Goal: Information Seeking & Learning: Learn about a topic

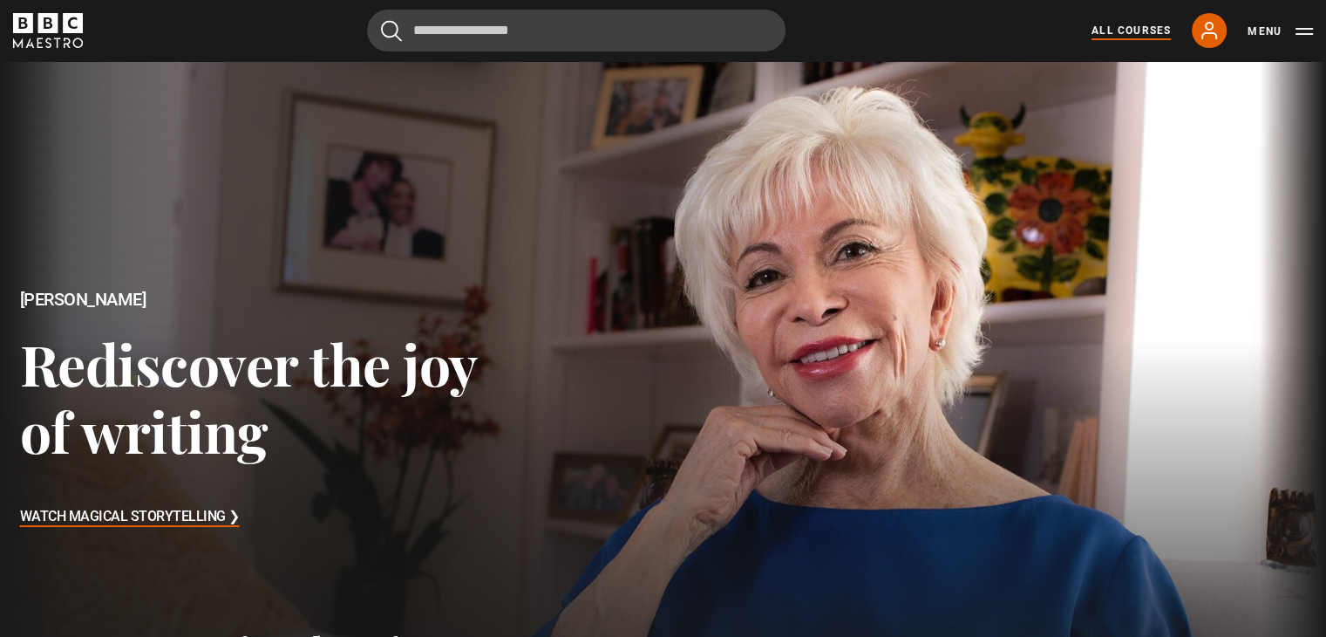
click at [1110, 35] on link "All Courses" at bounding box center [1131, 31] width 79 height 16
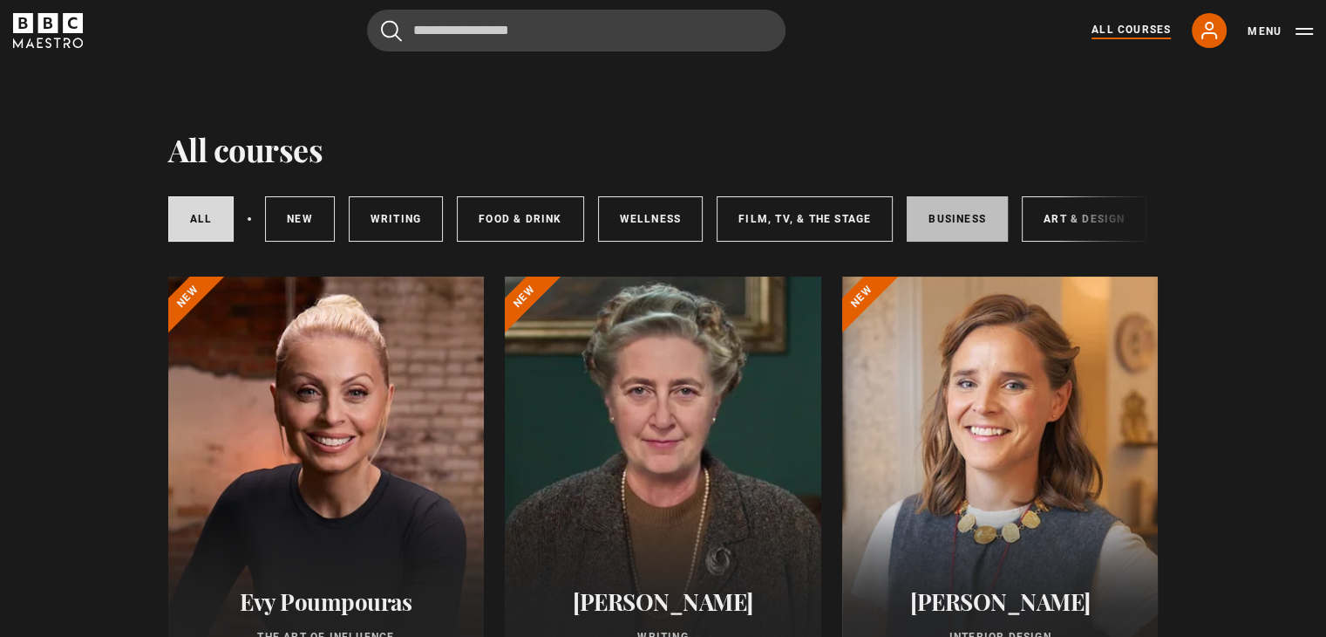
click at [951, 216] on link "Business" at bounding box center [957, 218] width 101 height 45
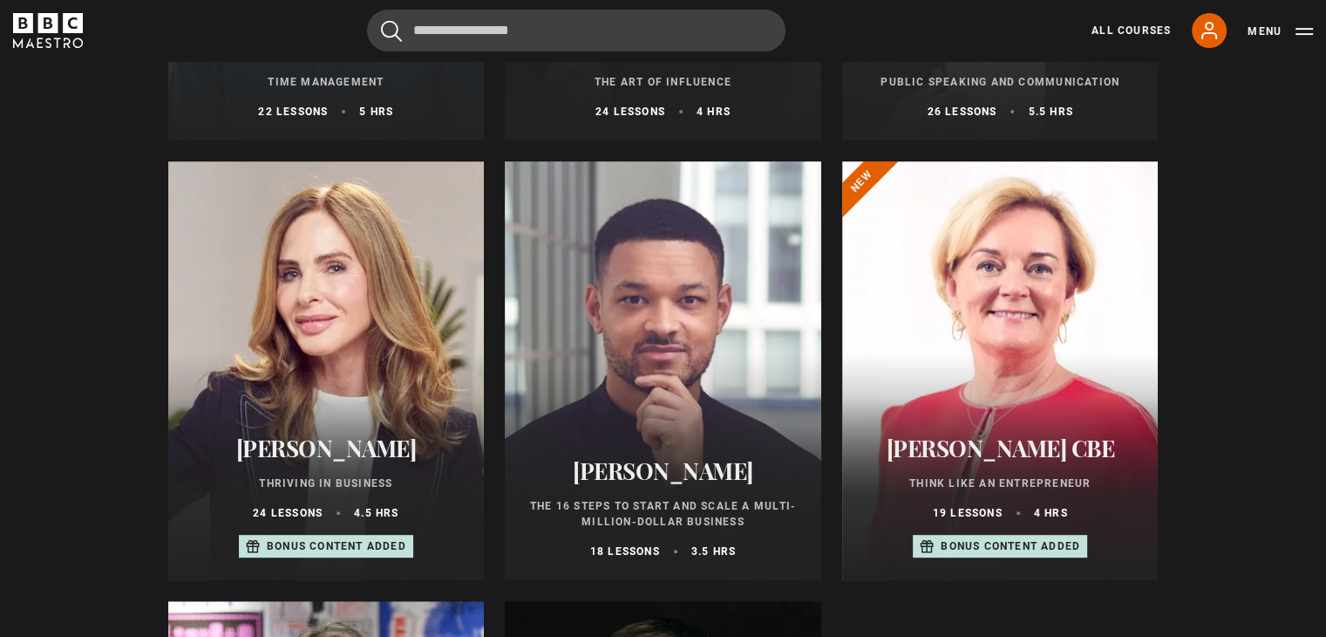
scroll to position [558, 0]
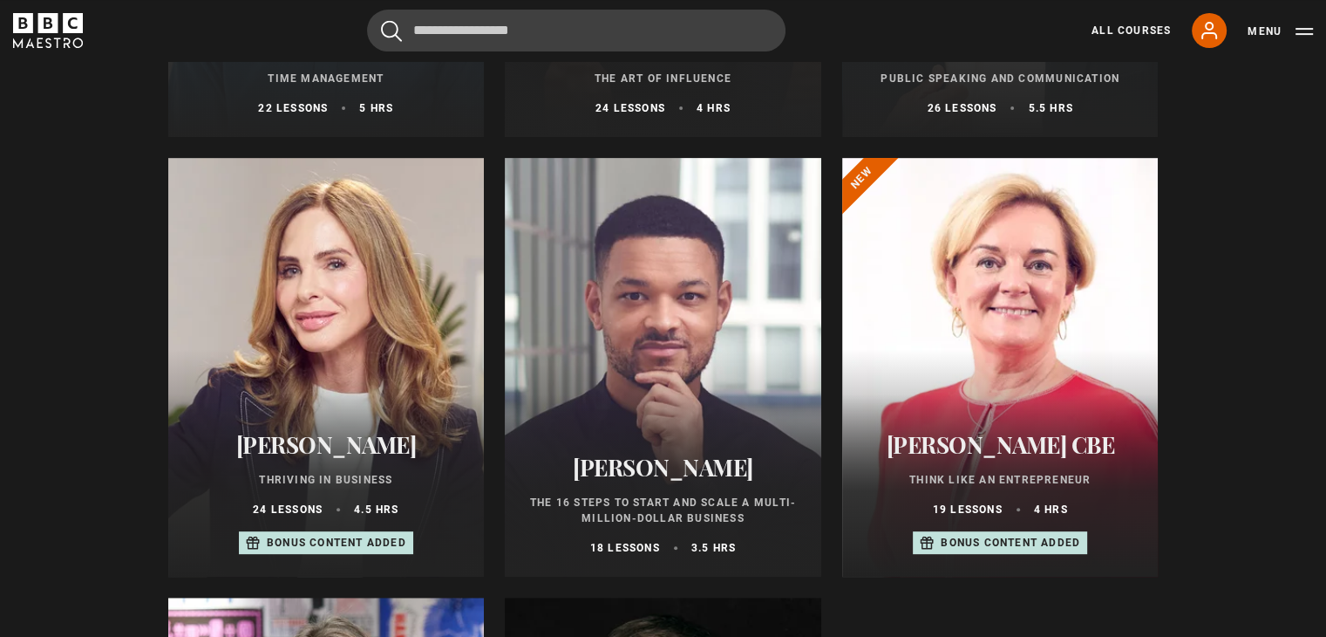
click at [285, 550] on p "Bonus content added" at bounding box center [337, 543] width 140 height 16
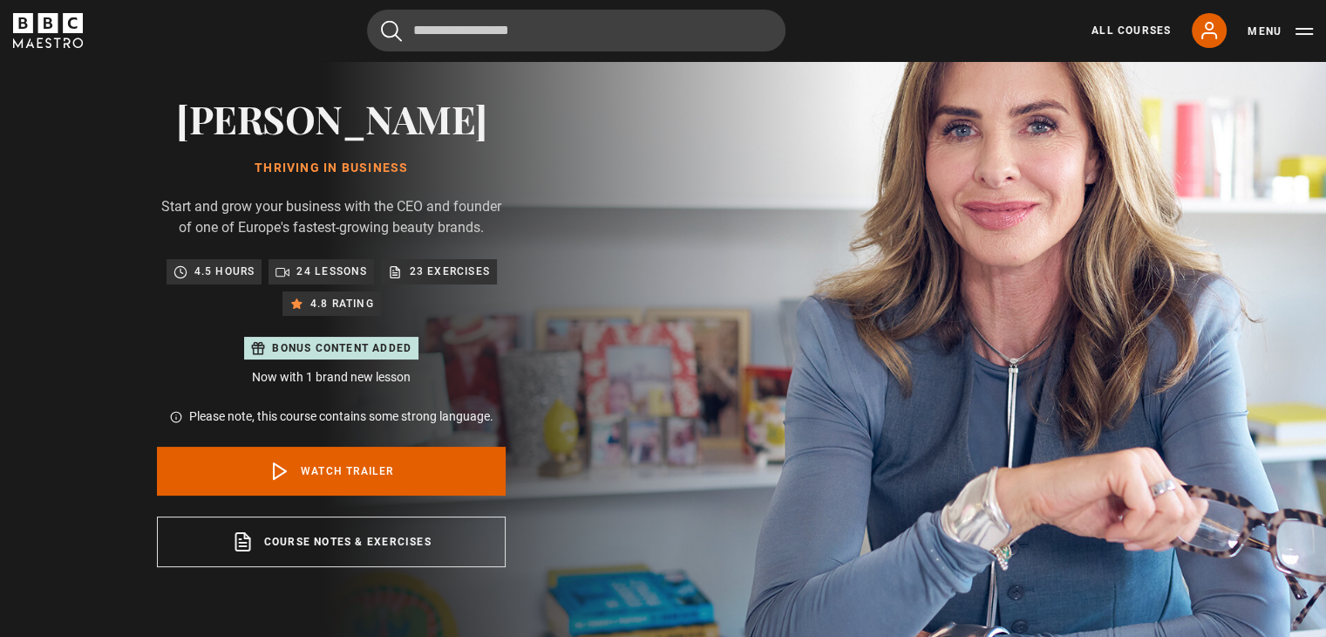
scroll to position [140, 0]
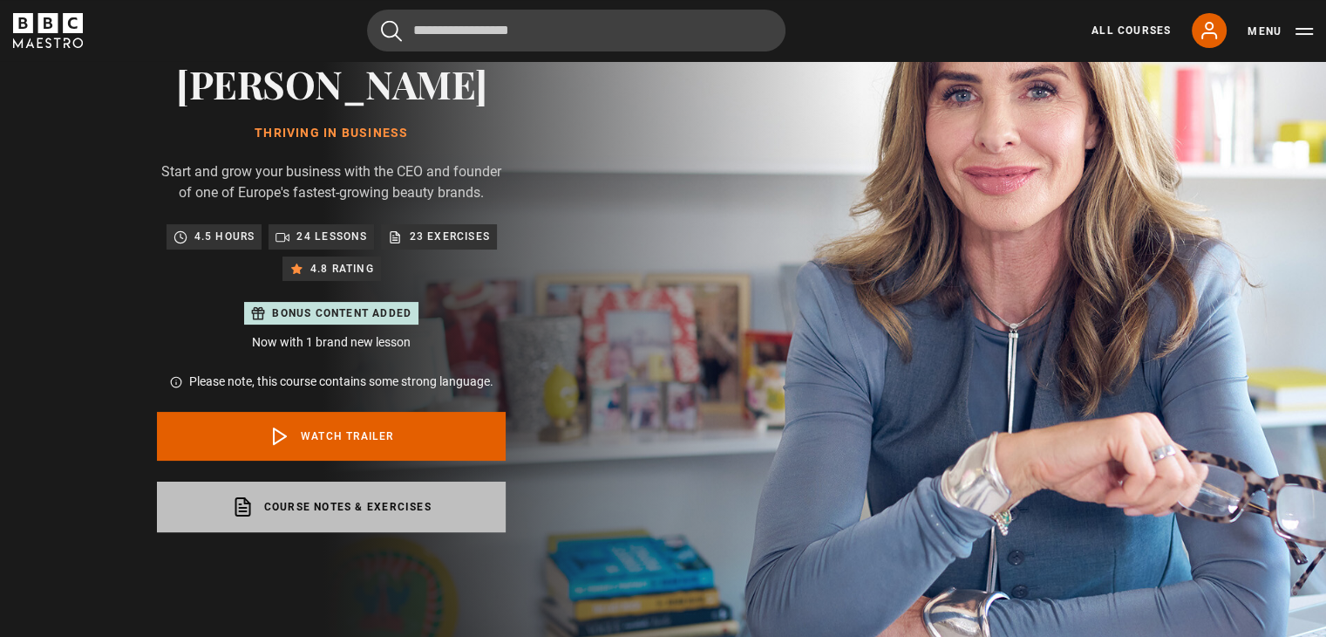
click at [322, 505] on link "Course notes & exercises opens in a new tab" at bounding box center [331, 506] width 349 height 51
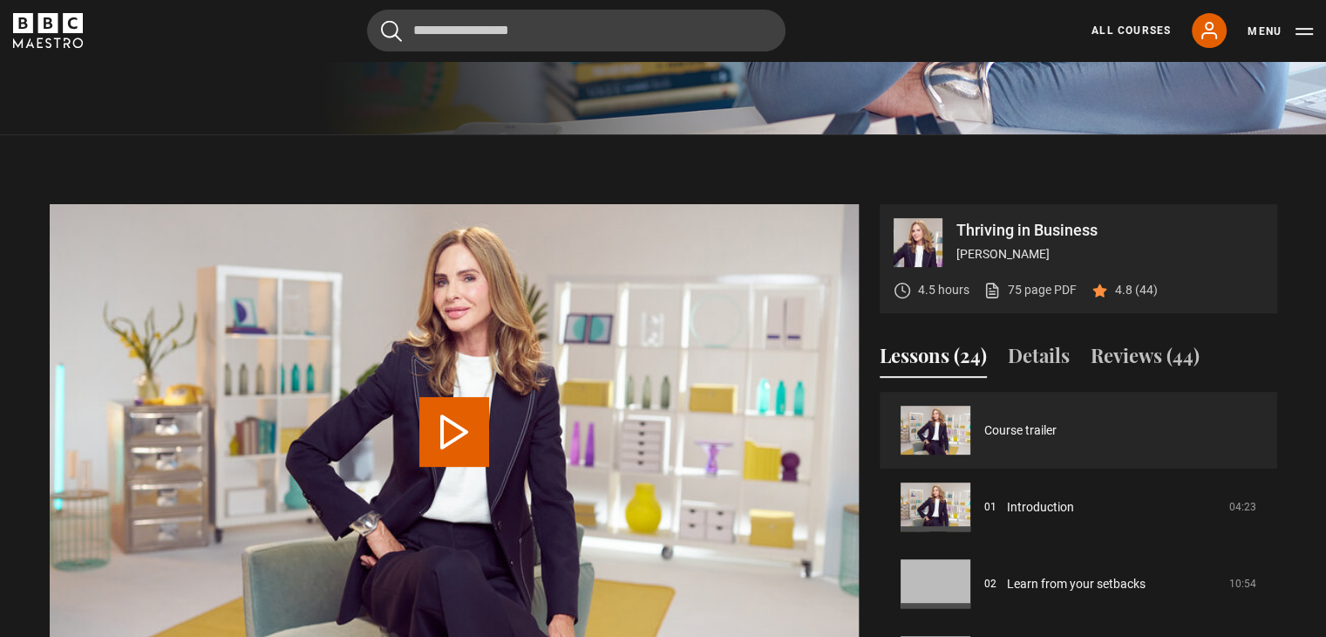
scroll to position [698, 0]
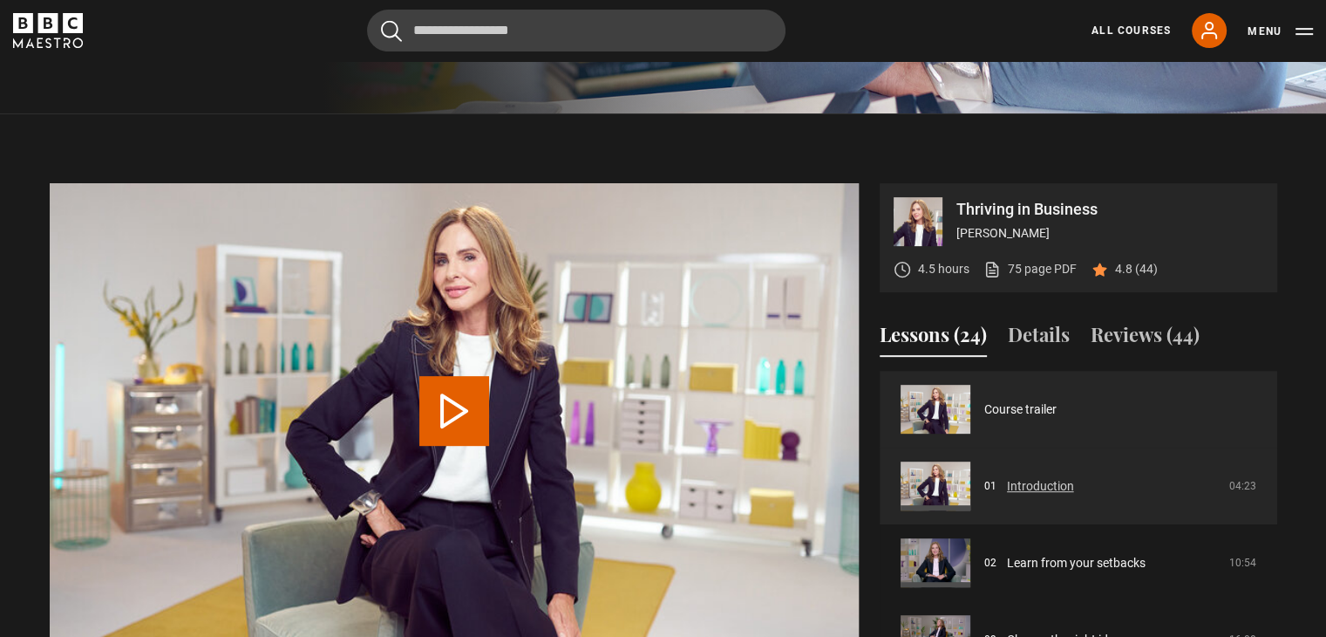
click at [1028, 486] on link "Introduction" at bounding box center [1040, 486] width 67 height 18
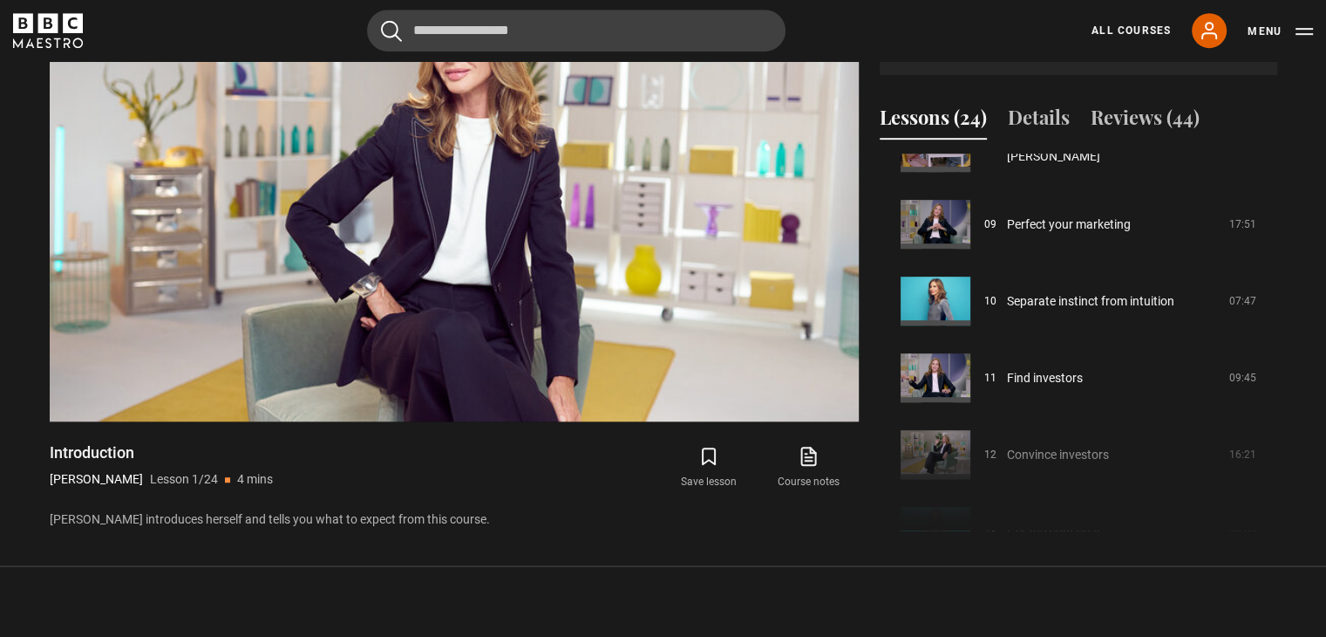
scroll to position [987, 0]
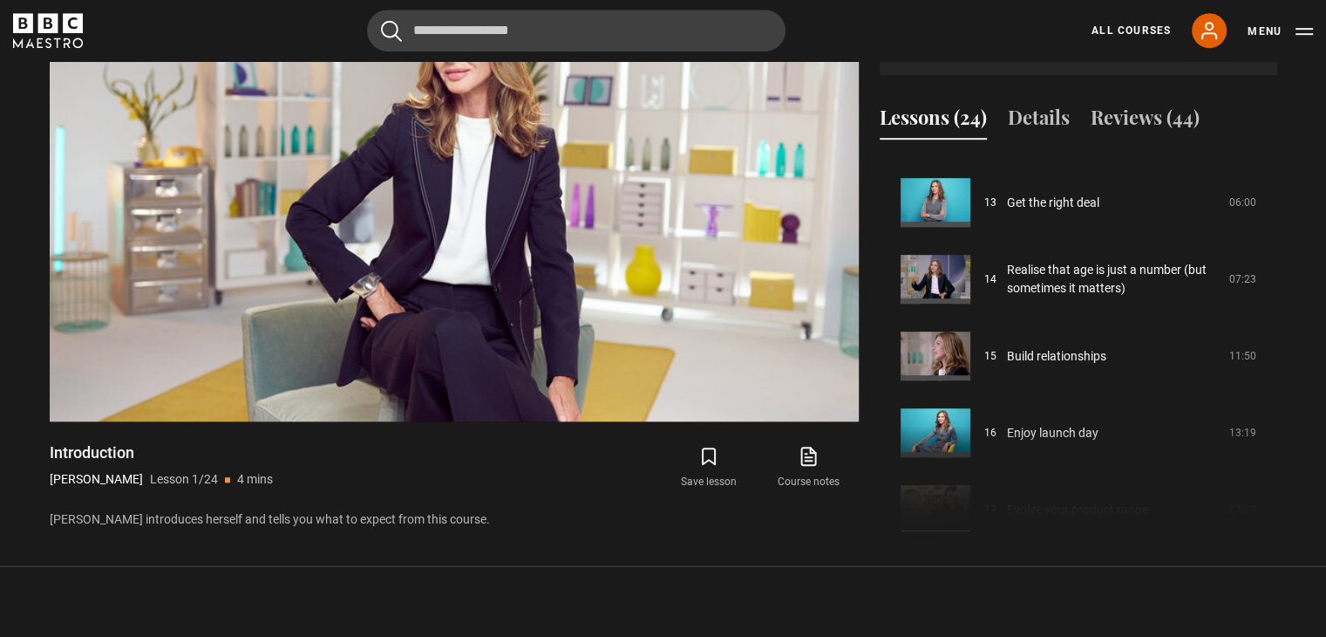
click at [1270, 446] on div "Course trailer 01 Introduction 04:23 02 Learn from your setbacks 10:54 03 Choos…" at bounding box center [1079, 341] width 398 height 377
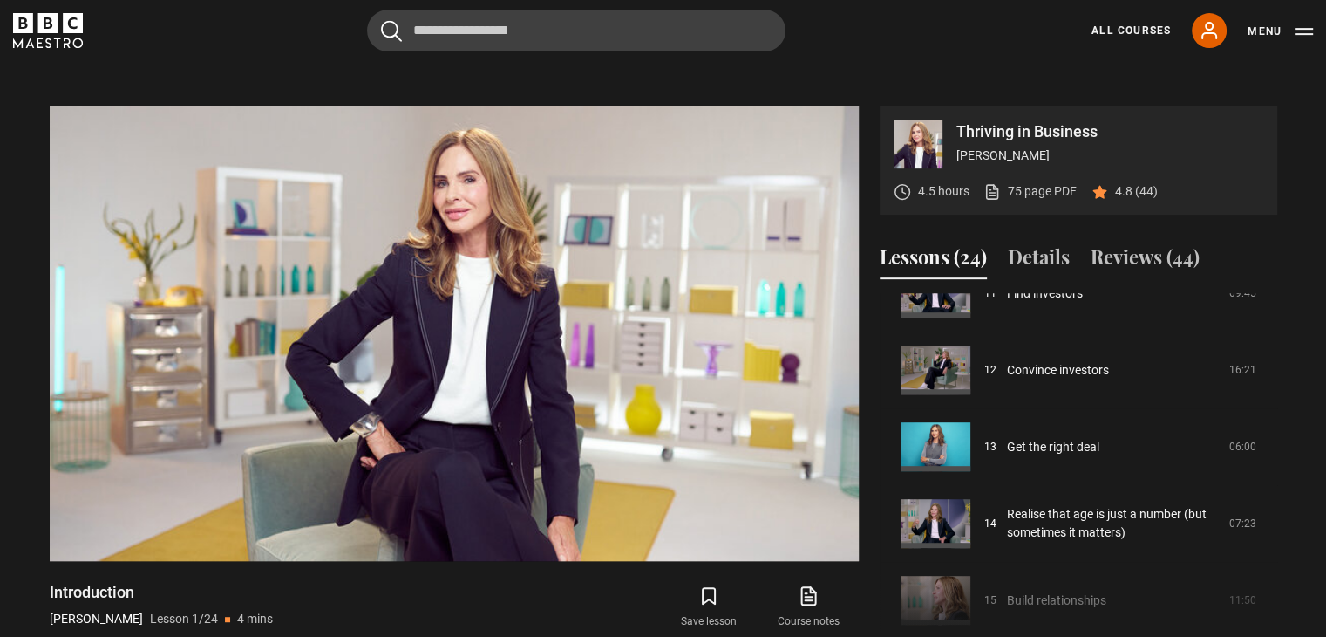
scroll to position [3, 0]
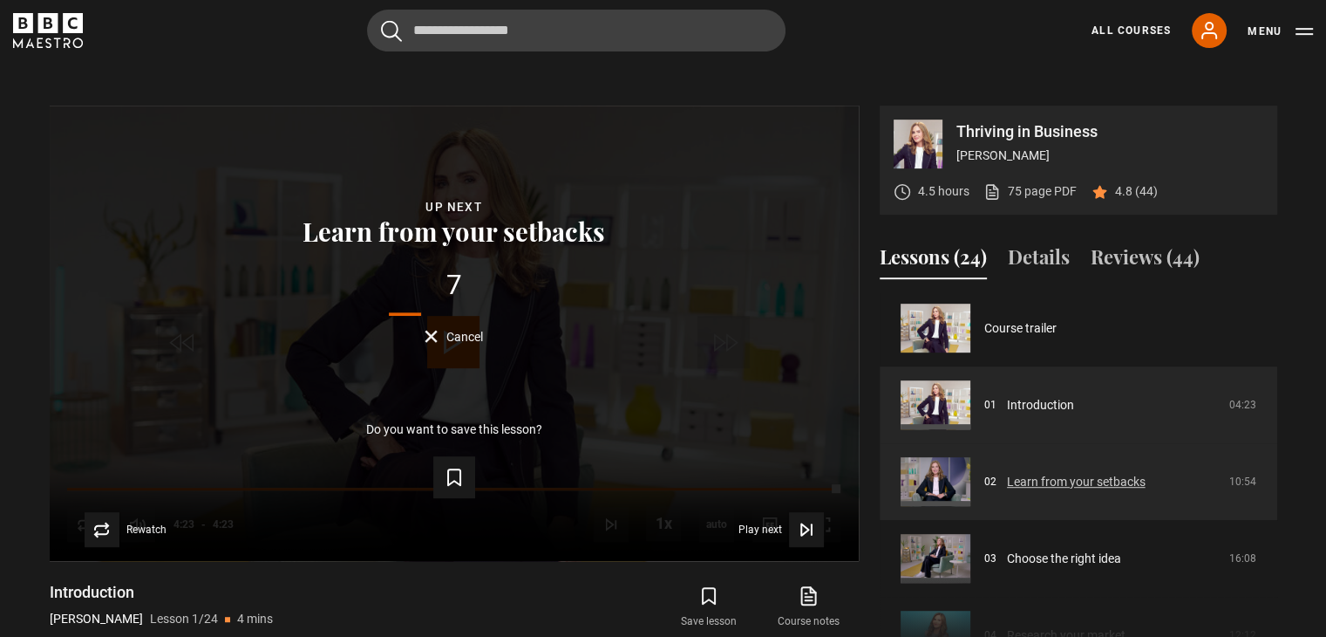
click at [1033, 475] on link "Learn from your setbacks" at bounding box center [1076, 482] width 139 height 18
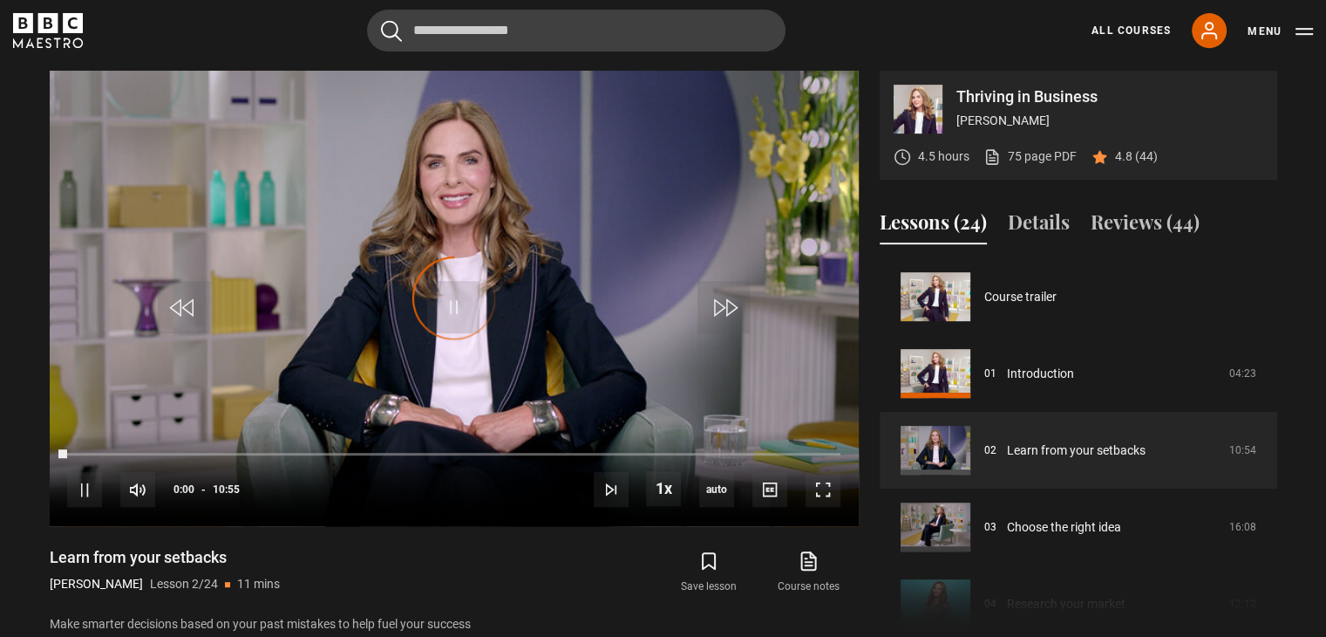
scroll to position [77, 0]
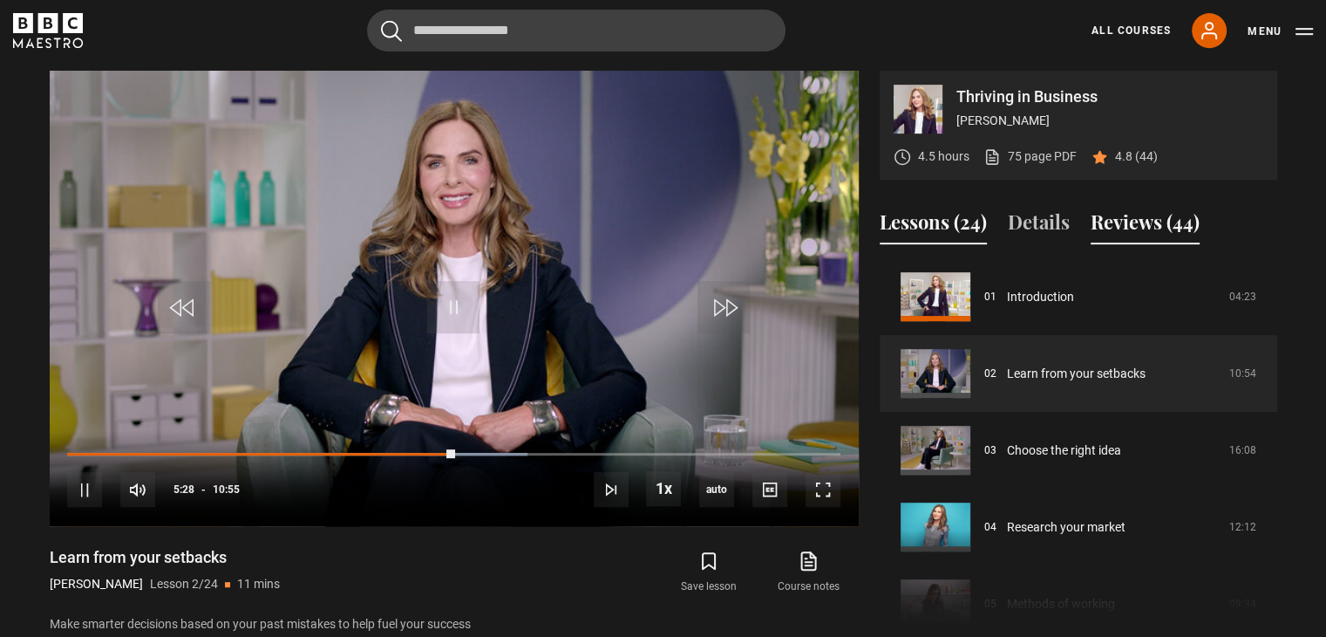
click at [1128, 226] on button "Reviews (44)" at bounding box center [1145, 226] width 109 height 37
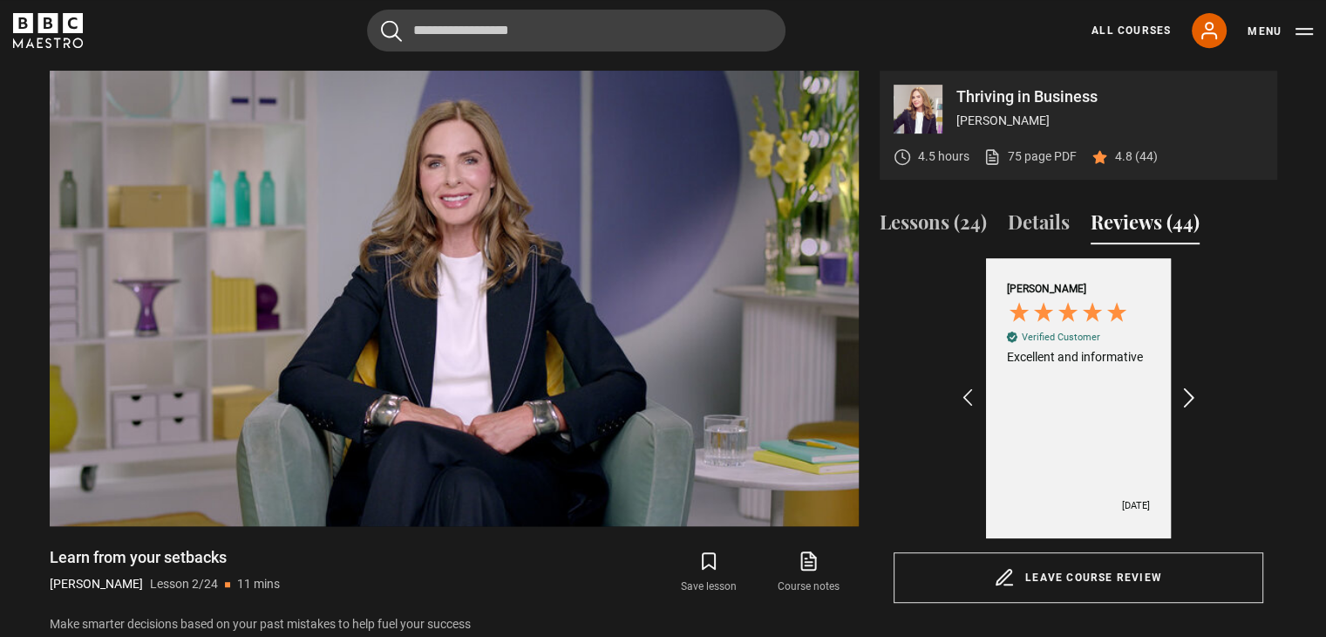
click at [1193, 393] on icon "REVIEWS.io Carousel Scroll Right" at bounding box center [1188, 398] width 24 height 24
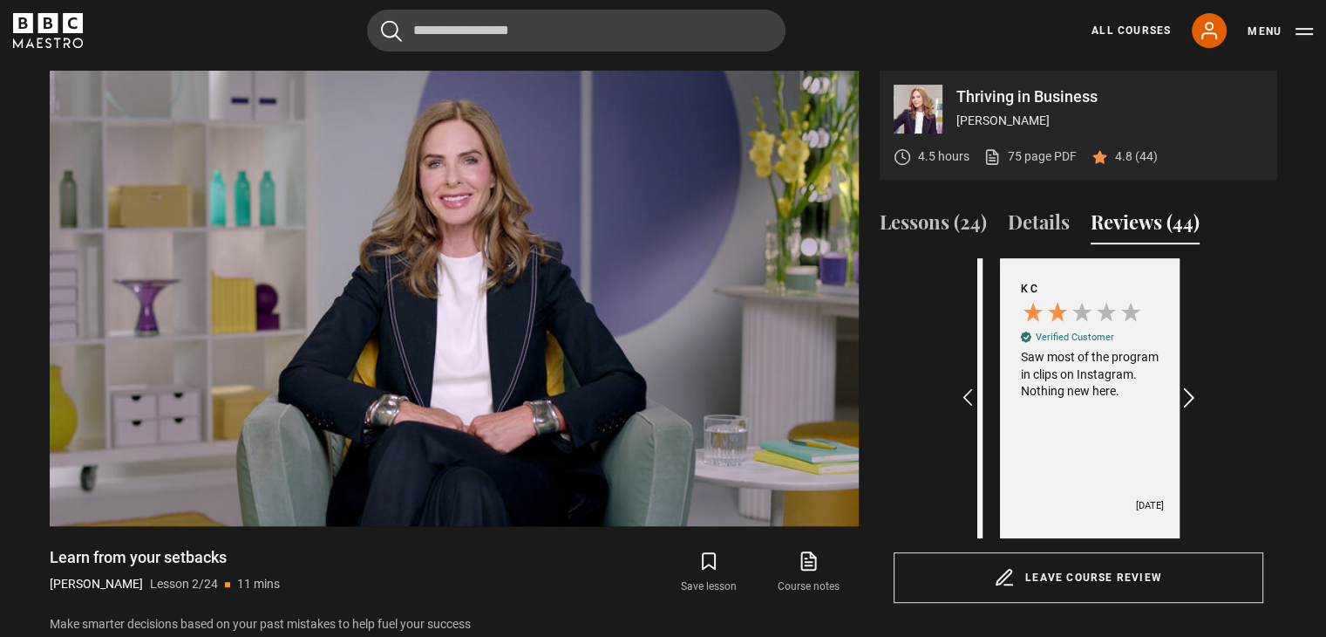
scroll to position [0, 202]
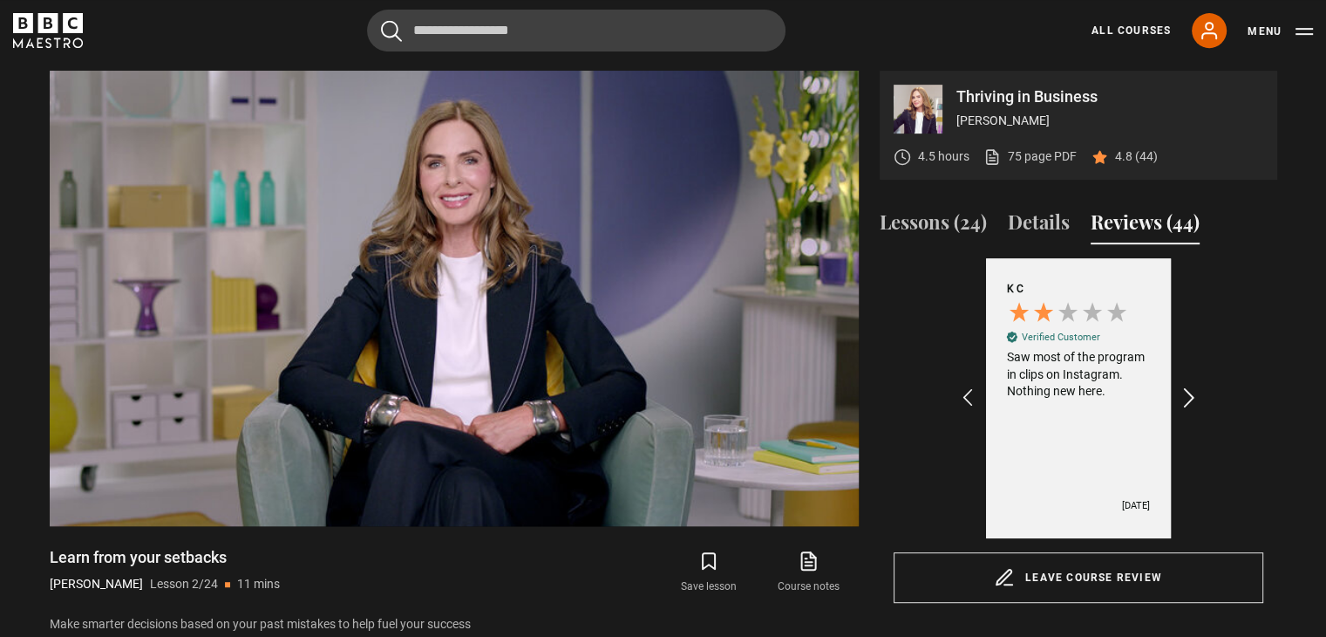
click at [1193, 393] on icon "REVIEWS.io Carousel Scroll Right" at bounding box center [1188, 398] width 24 height 24
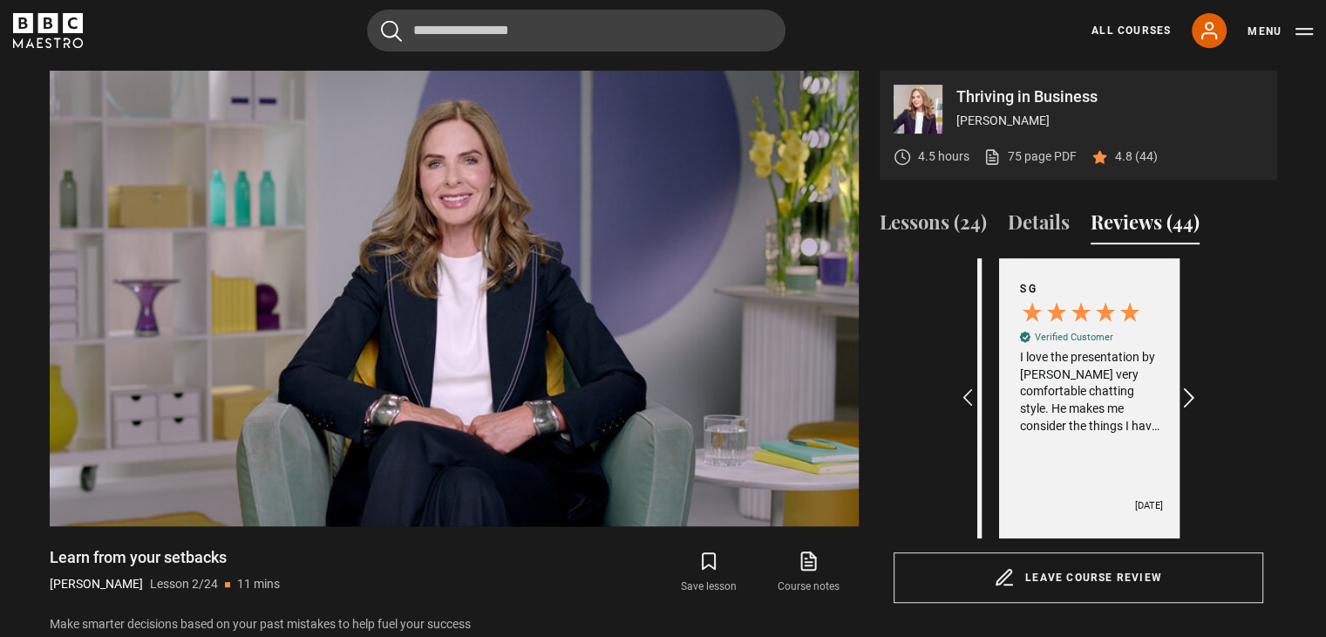
scroll to position [0, 405]
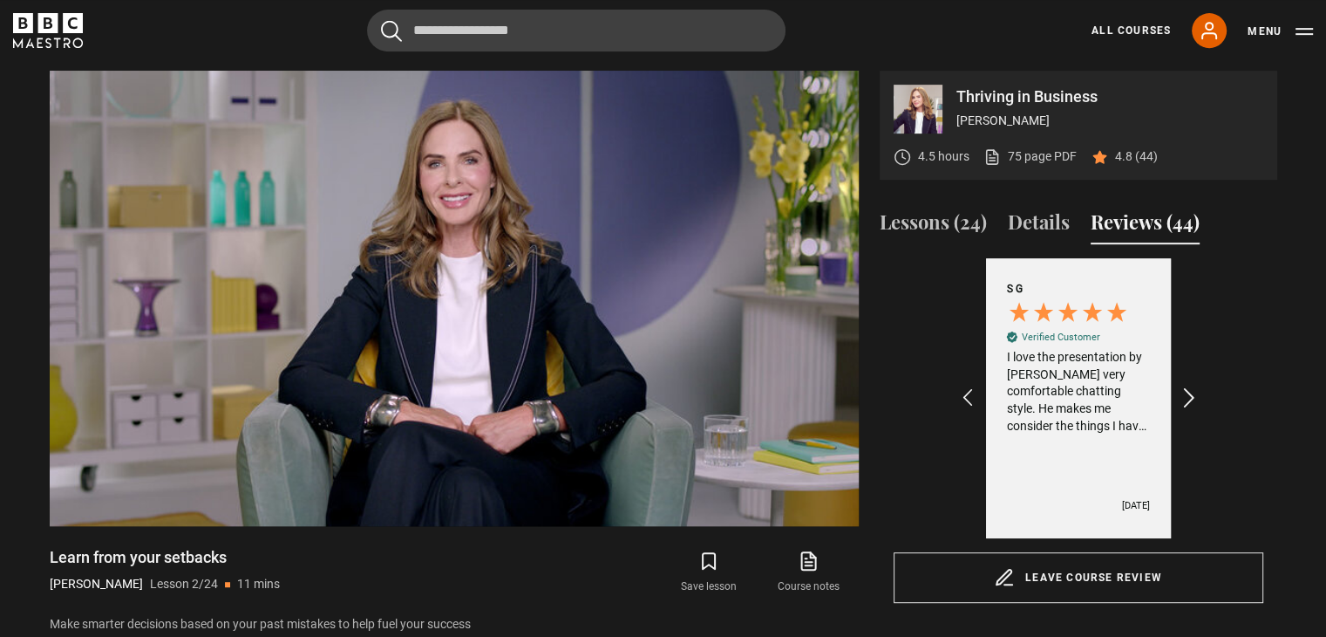
click at [1193, 393] on icon "REVIEWS.io Carousel Scroll Right" at bounding box center [1188, 398] width 24 height 24
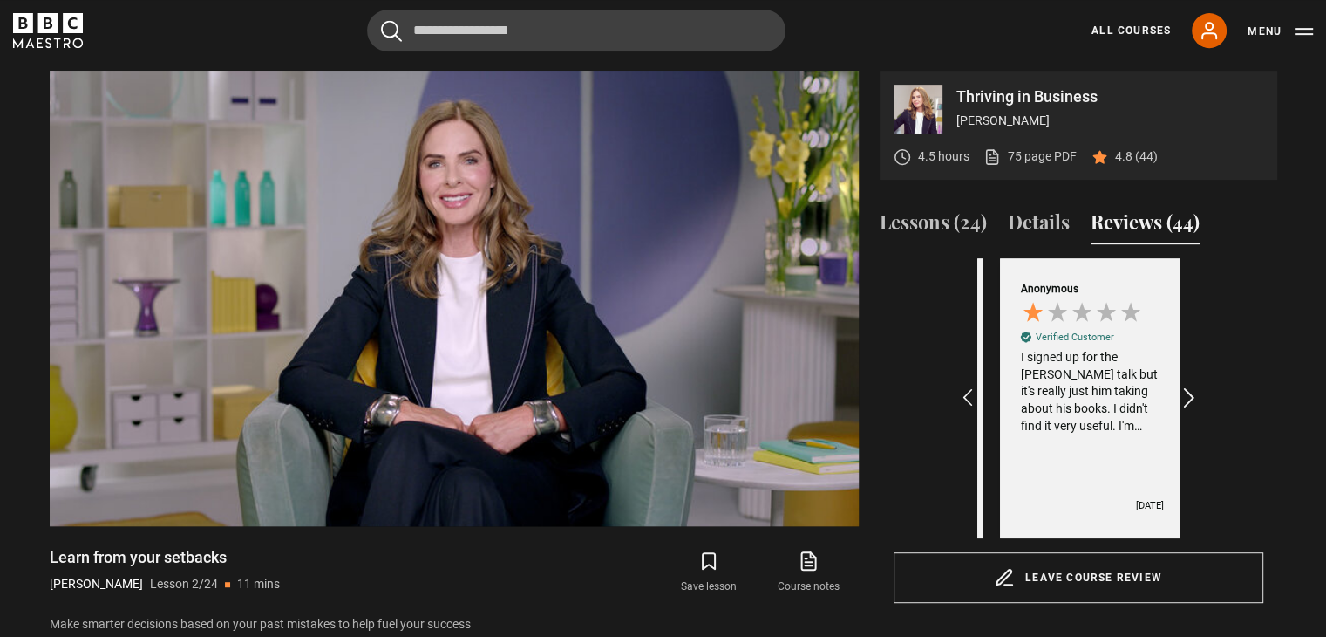
scroll to position [0, 607]
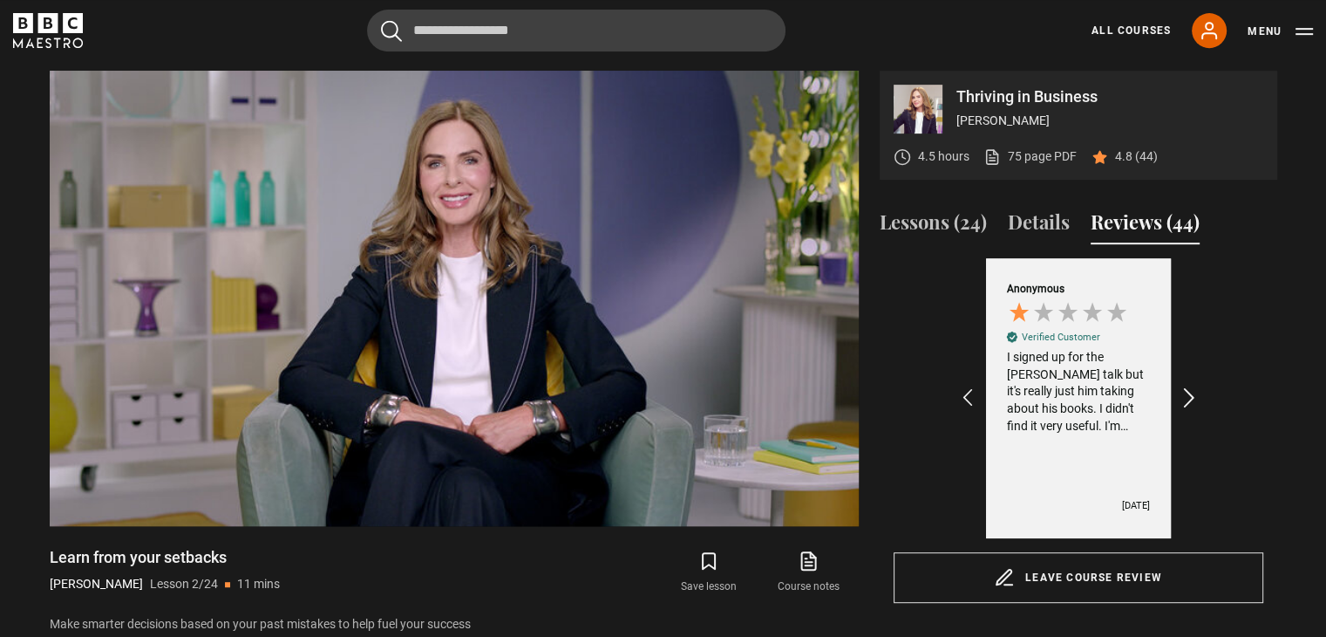
click at [1193, 393] on icon "REVIEWS.io Carousel Scroll Right" at bounding box center [1188, 398] width 24 height 24
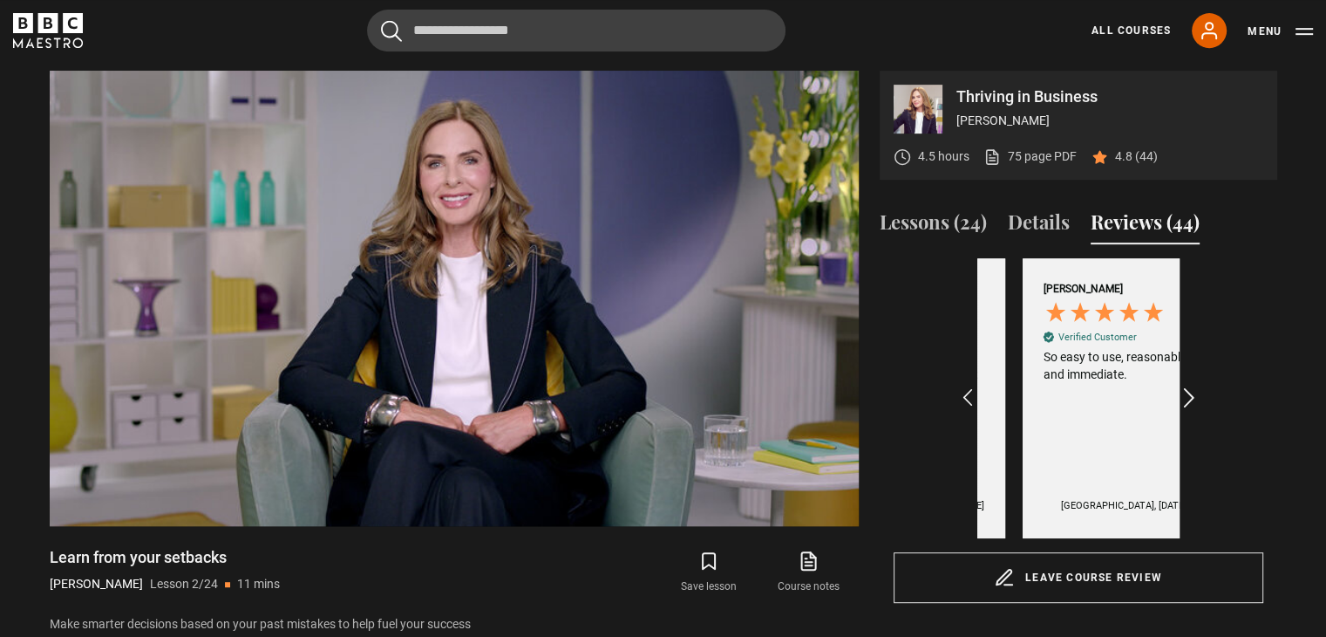
scroll to position [0, 809]
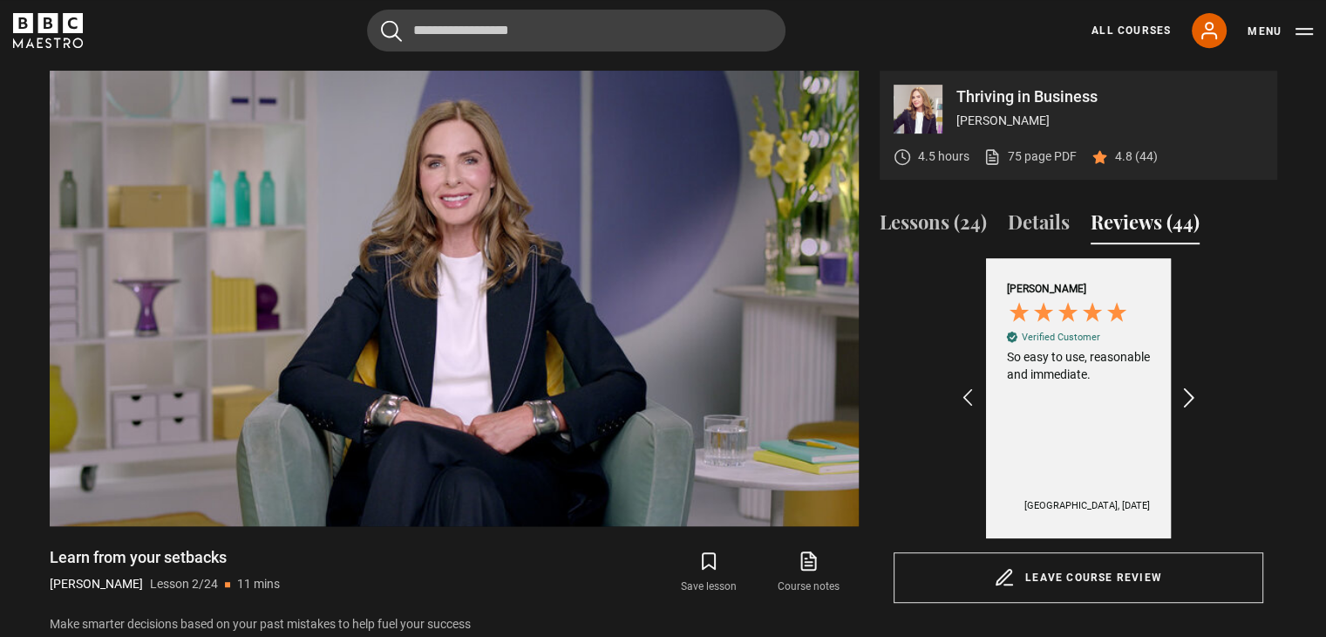
click at [1193, 393] on icon "REVIEWS.io Carousel Scroll Right" at bounding box center [1188, 398] width 24 height 24
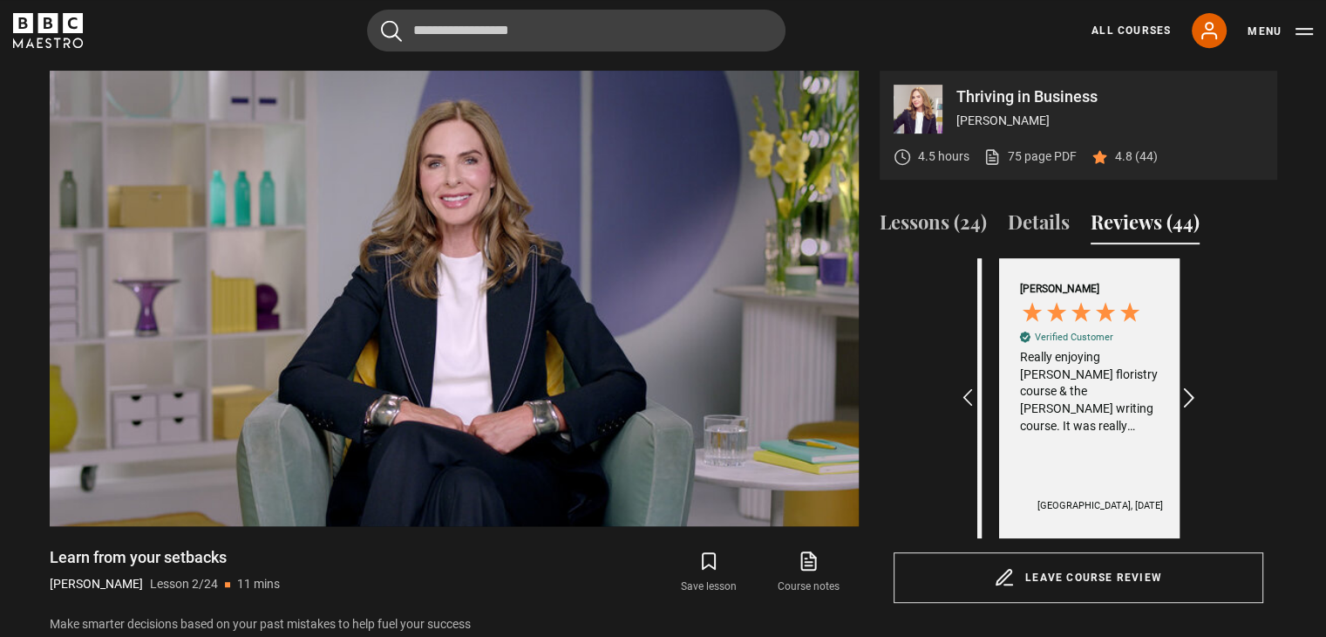
scroll to position [0, 1011]
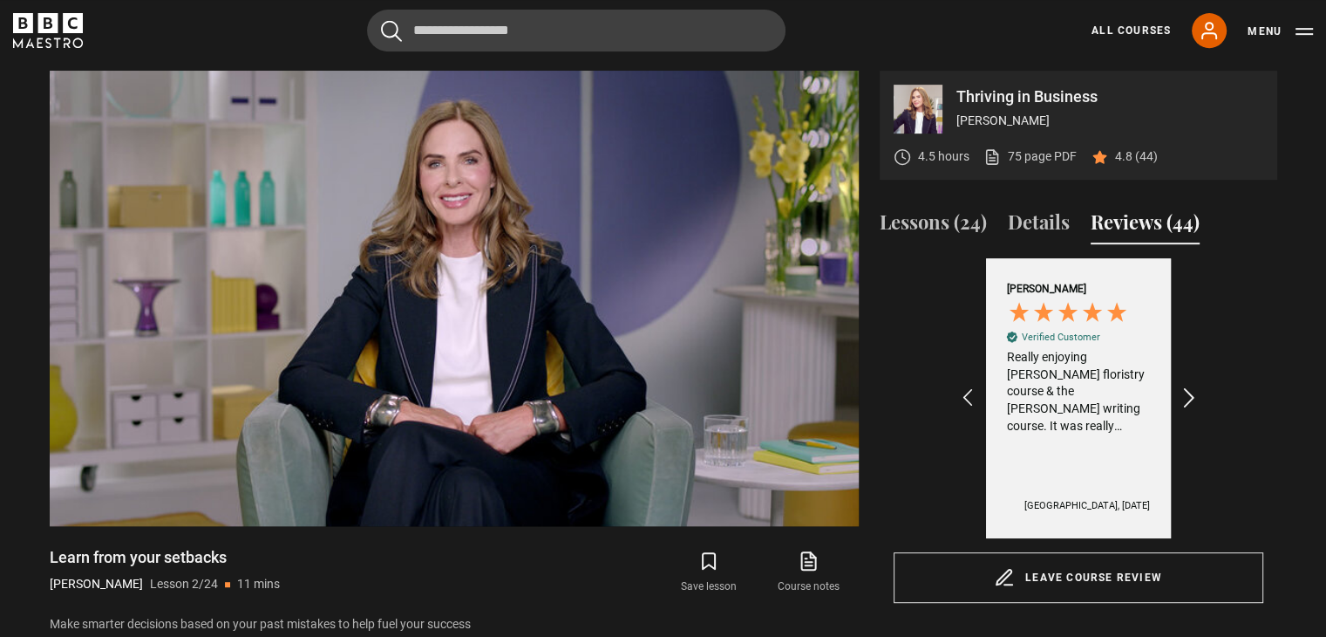
click at [1193, 393] on icon "REVIEWS.io Carousel Scroll Right" at bounding box center [1188, 398] width 24 height 24
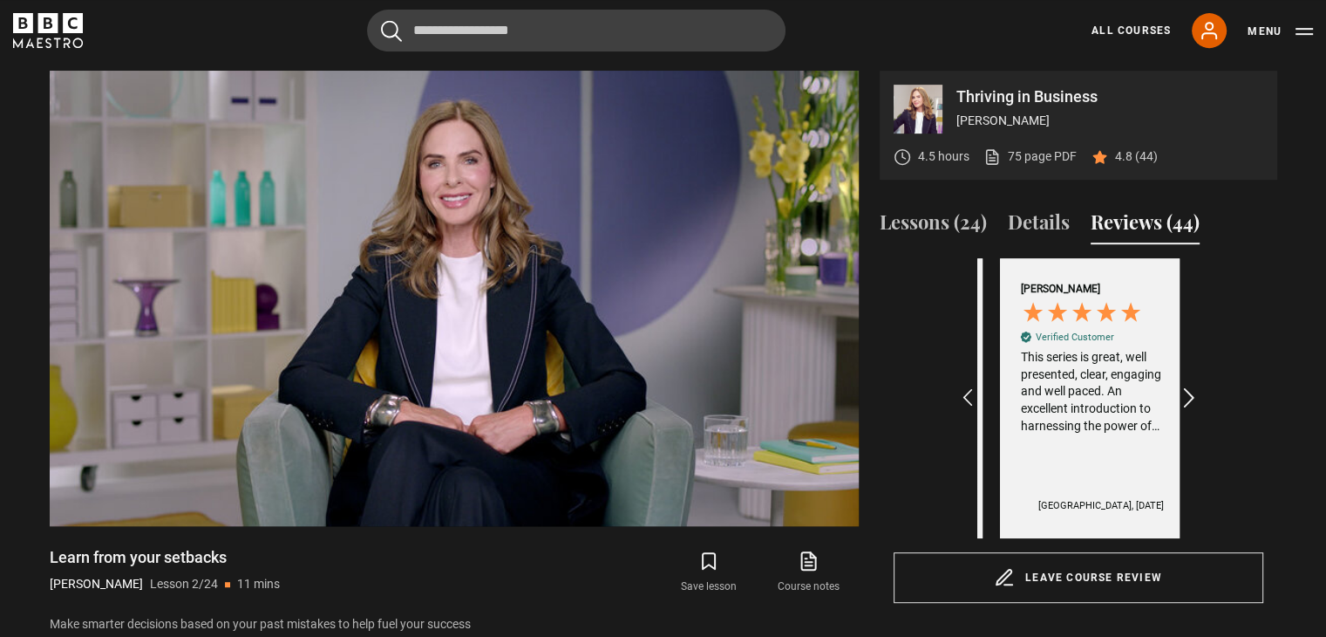
scroll to position [0, 1214]
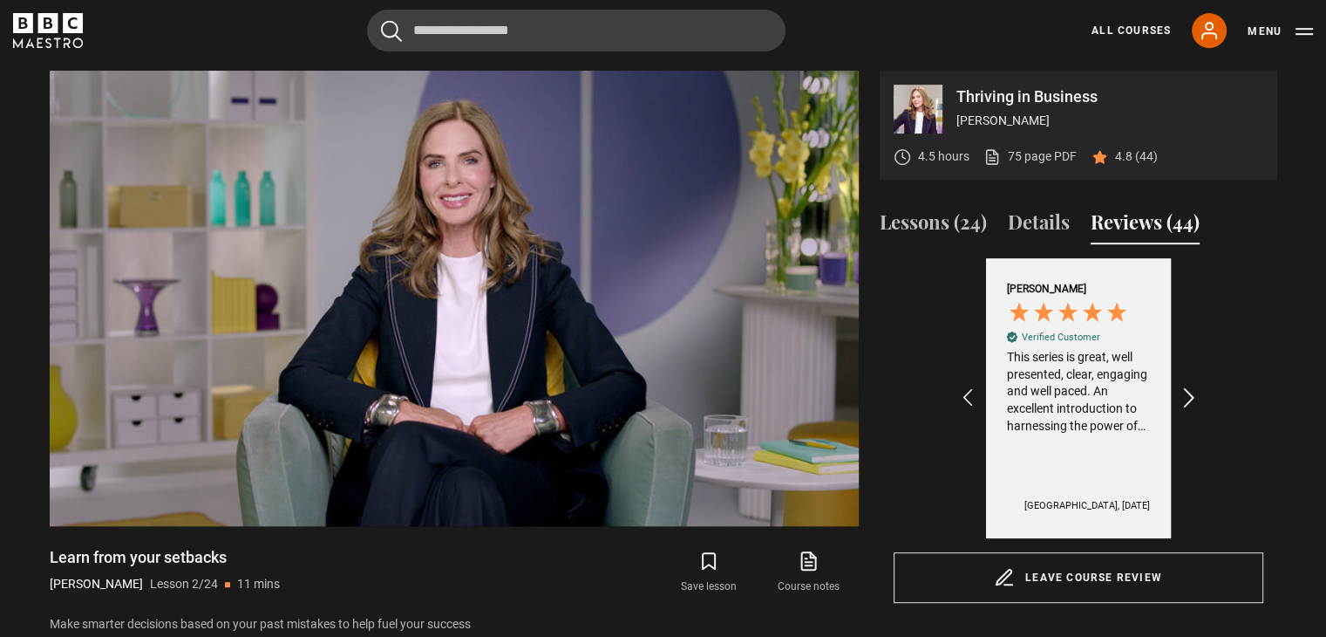
click at [1193, 393] on icon "REVIEWS.io Carousel Scroll Right" at bounding box center [1188, 398] width 24 height 24
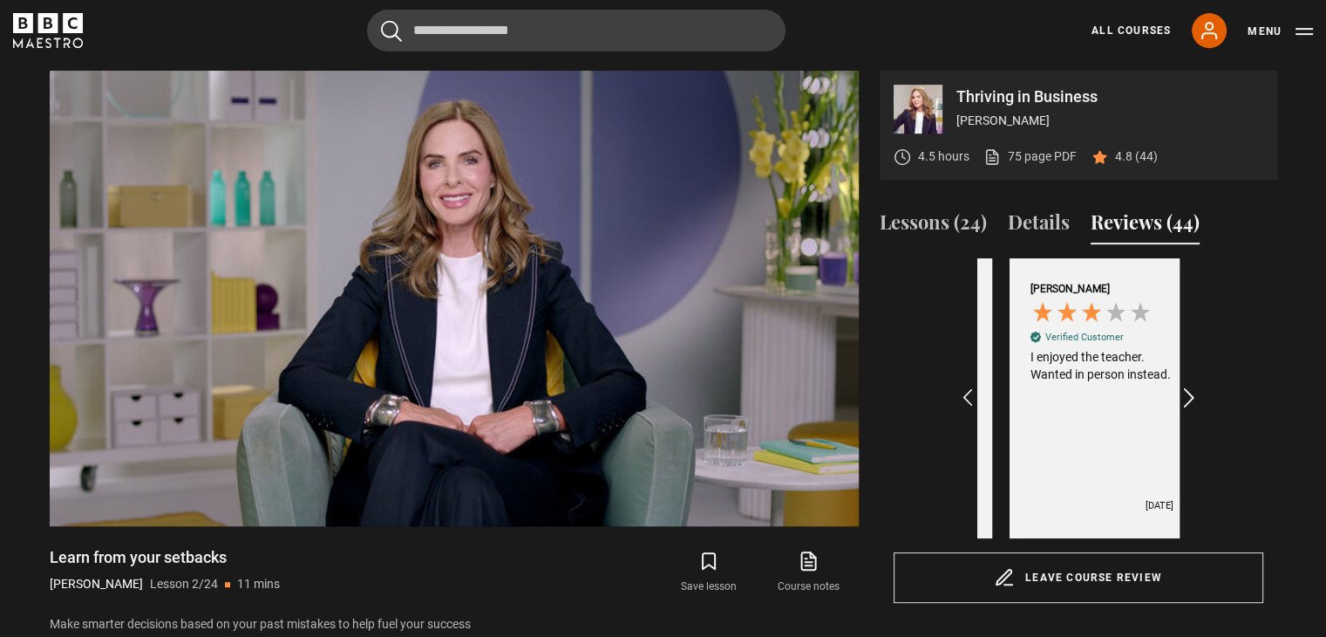
scroll to position [0, 1416]
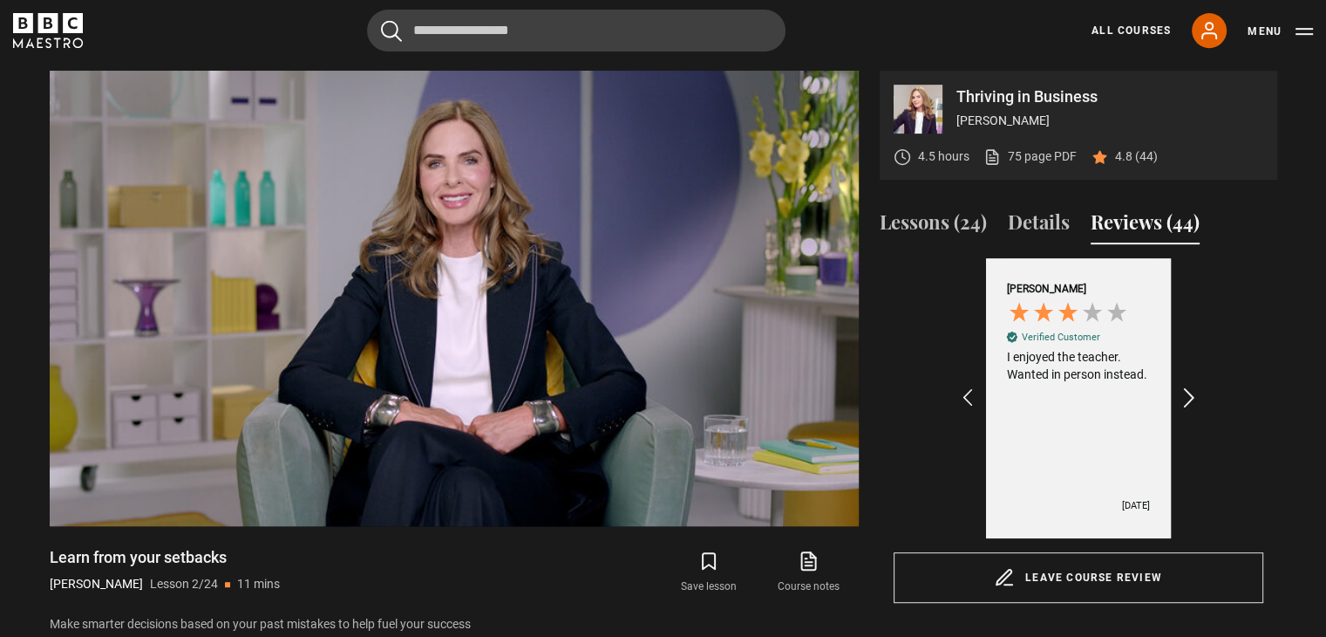
click at [1193, 393] on icon "REVIEWS.io Carousel Scroll Right" at bounding box center [1188, 398] width 24 height 24
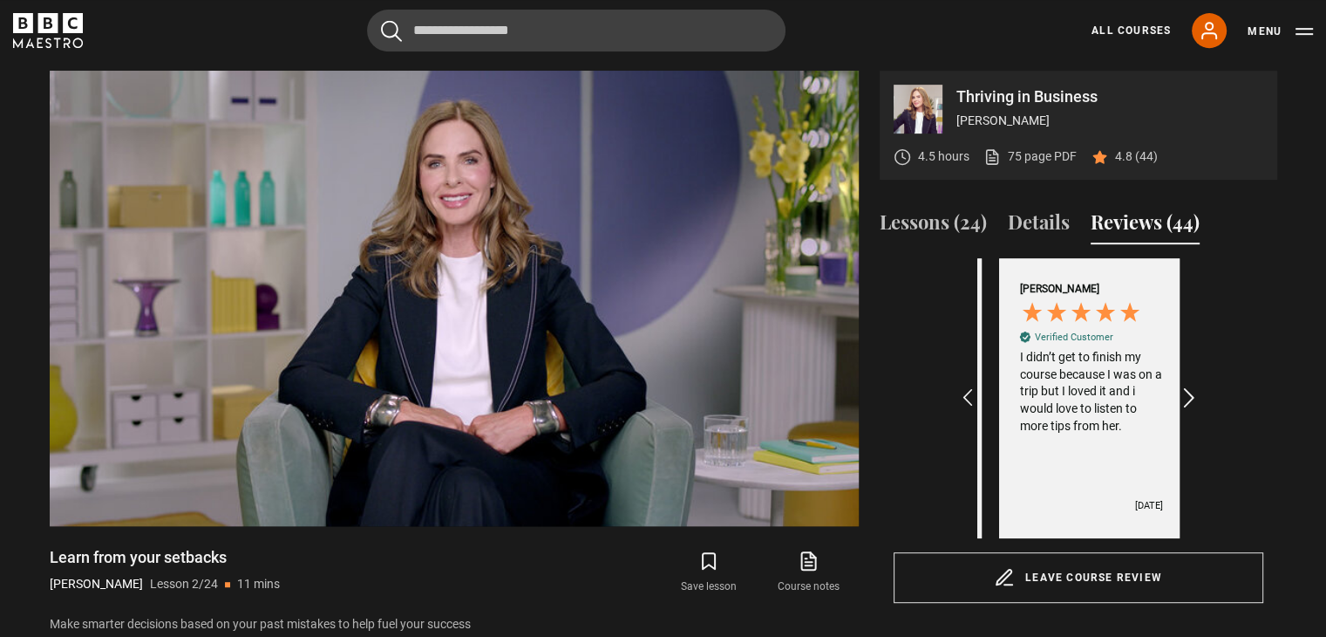
scroll to position [0, 1618]
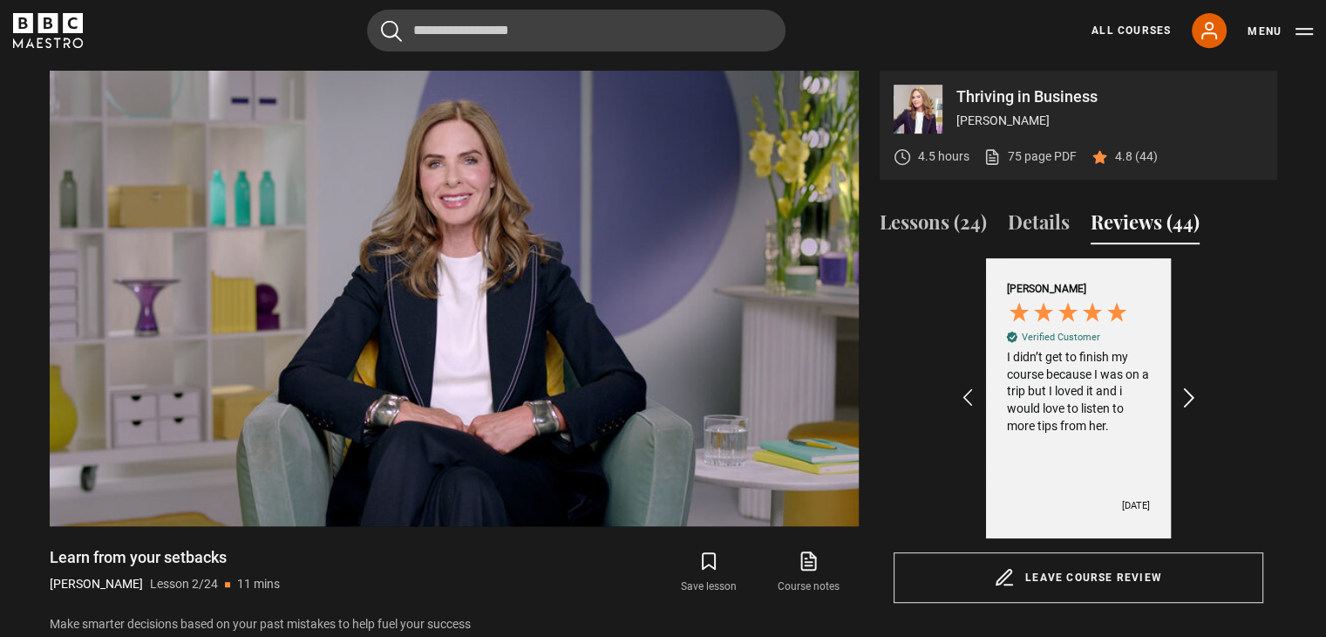
click at [1193, 393] on icon "REVIEWS.io Carousel Scroll Right" at bounding box center [1188, 398] width 24 height 24
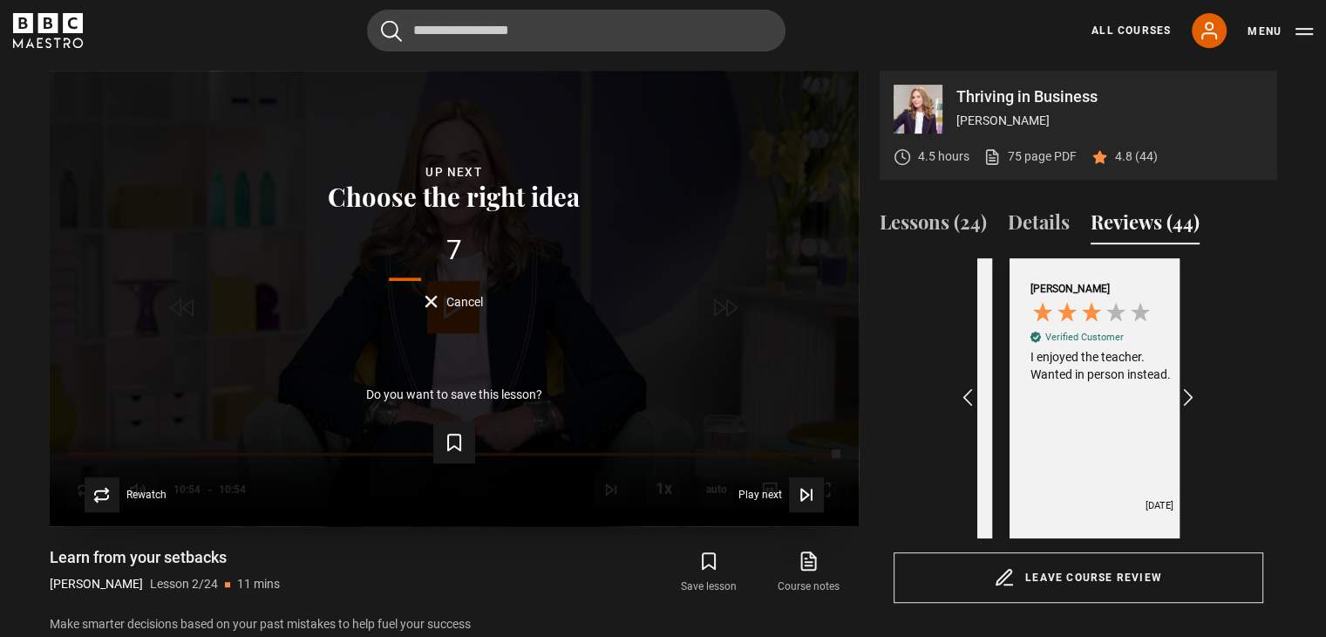
scroll to position [0, 1416]
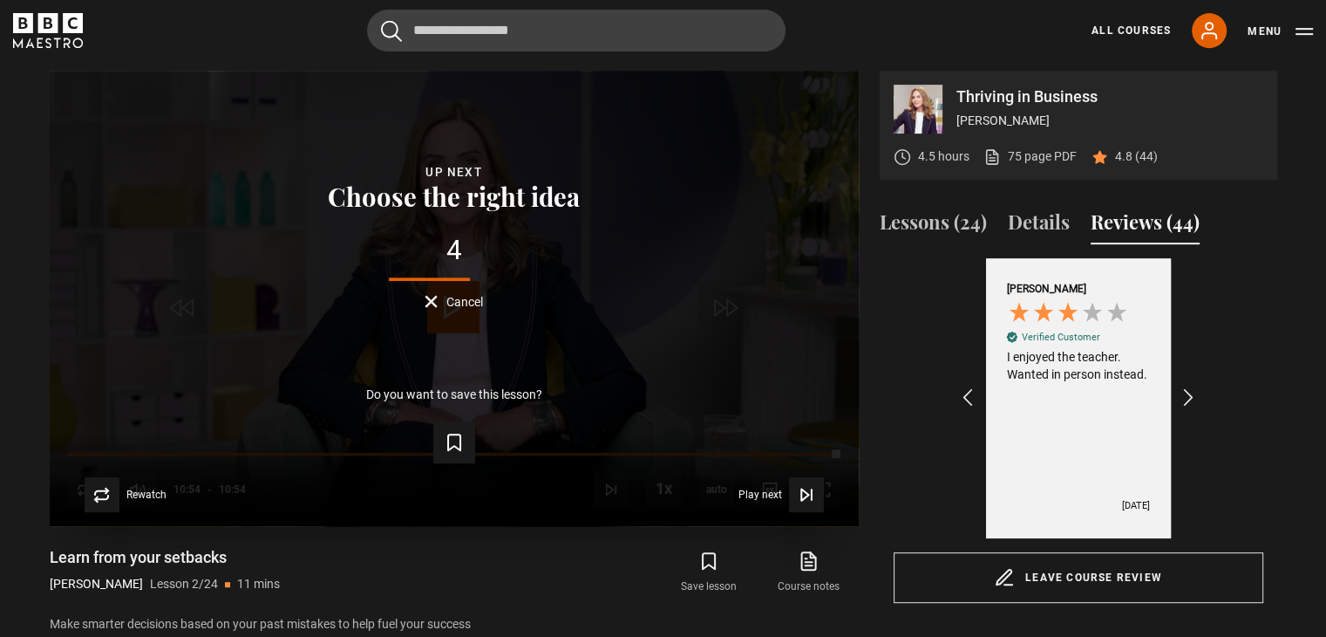
click at [429, 299] on button "Cancel" at bounding box center [454, 301] width 58 height 13
